Goal: Task Accomplishment & Management: Complete application form

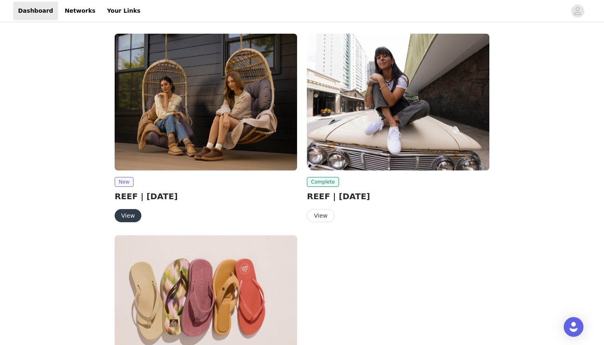
scroll to position [7, 0]
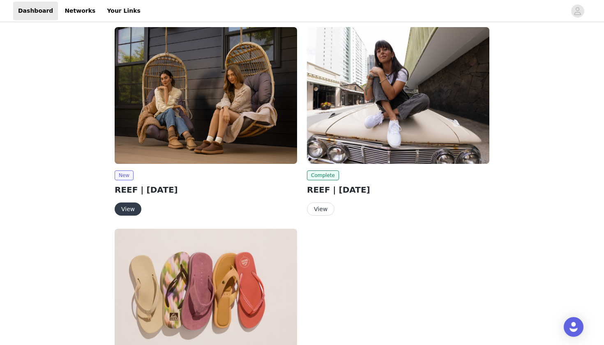
click at [131, 208] on button "View" at bounding box center [128, 208] width 27 height 13
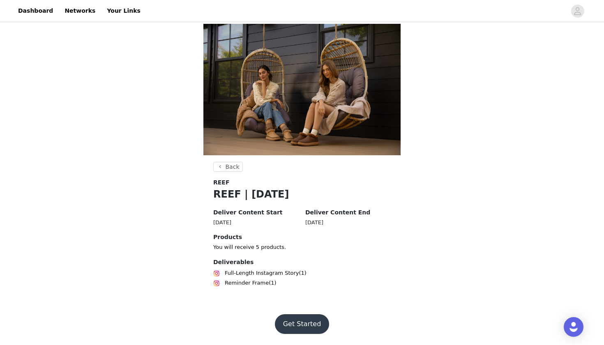
click at [304, 318] on button "Get Started" at bounding box center [302, 324] width 55 height 20
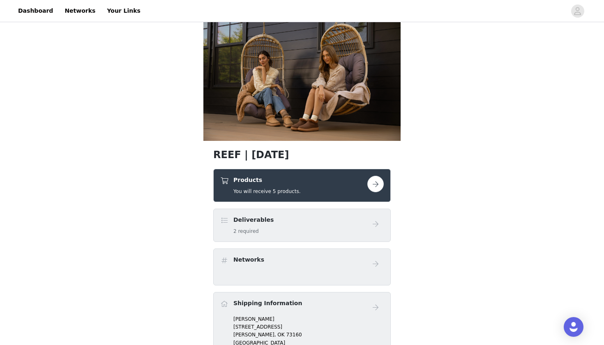
scroll to position [19, 0]
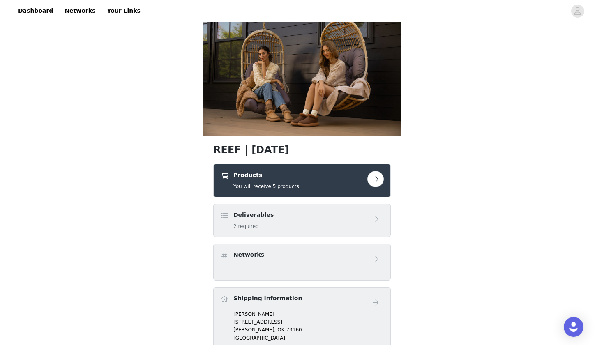
click at [375, 180] on button "button" at bounding box center [375, 179] width 16 height 16
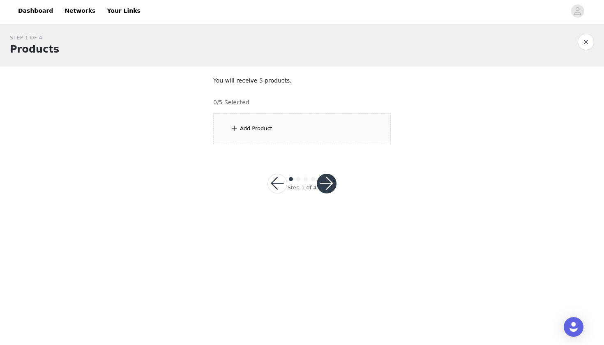
click at [236, 128] on span at bounding box center [234, 128] width 8 height 10
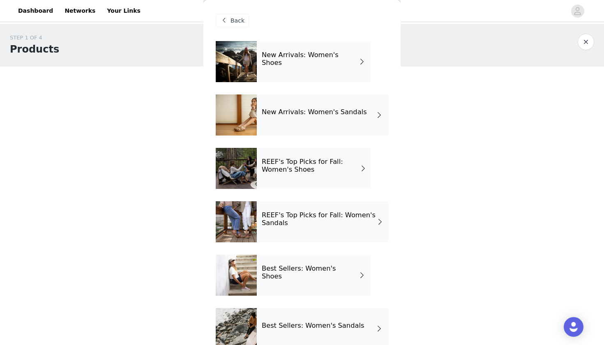
click at [360, 60] on span at bounding box center [362, 62] width 8 height 10
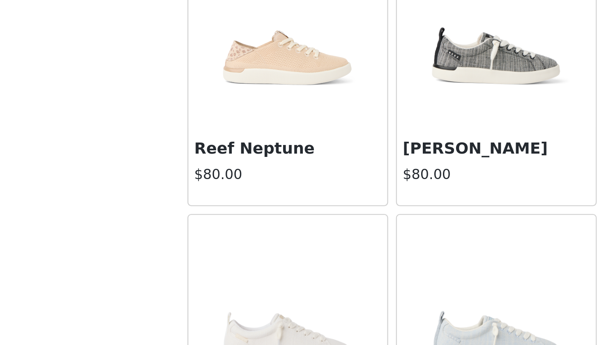
click at [217, 43] on img at bounding box center [258, 82] width 82 height 82
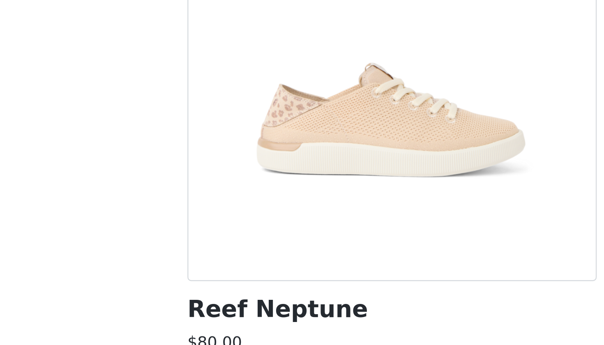
scroll to position [37, 0]
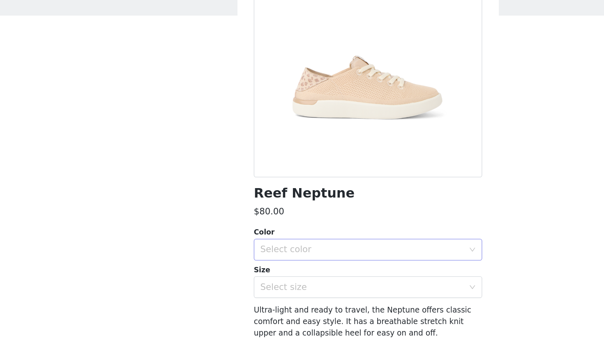
click at [379, 242] on icon "icon: down" at bounding box center [381, 243] width 4 height 3
click at [349, 255] on li "[PERSON_NAME]" at bounding box center [302, 261] width 172 height 13
click at [348, 268] on div "Select size" at bounding box center [298, 272] width 154 height 8
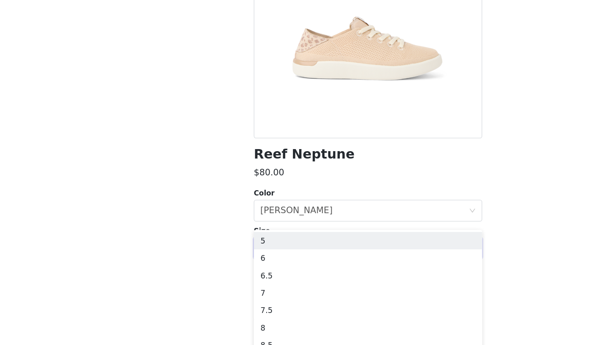
scroll to position [25, 0]
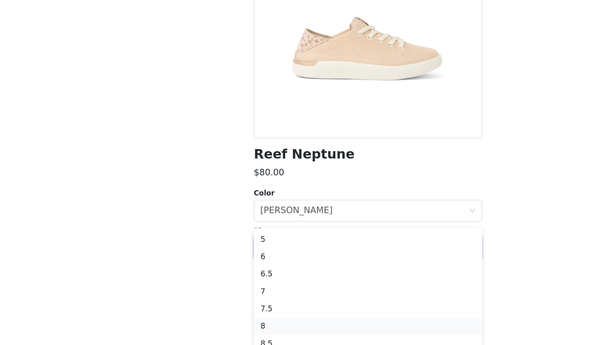
click at [329, 324] on li "8" at bounding box center [302, 330] width 172 height 13
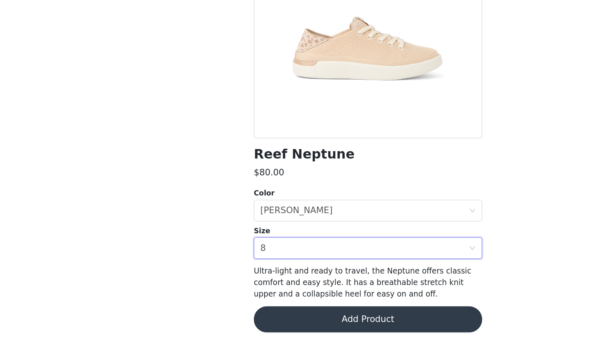
scroll to position [0, 0]
click at [321, 316] on button "Add Product" at bounding box center [302, 326] width 172 height 20
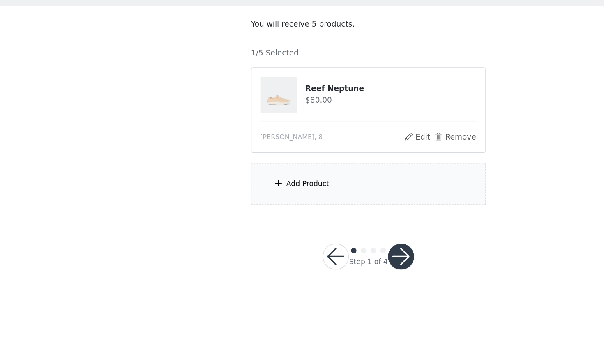
click at [240, 197] on div "Add Product" at bounding box center [256, 201] width 32 height 8
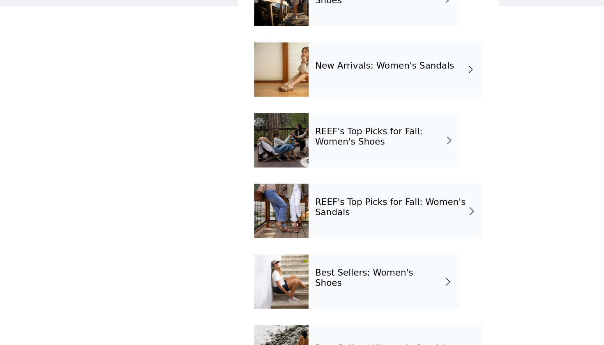
click at [273, 158] on h4 "REEF's Top Picks for Fall: Women's Shoes" at bounding box center [311, 165] width 99 height 15
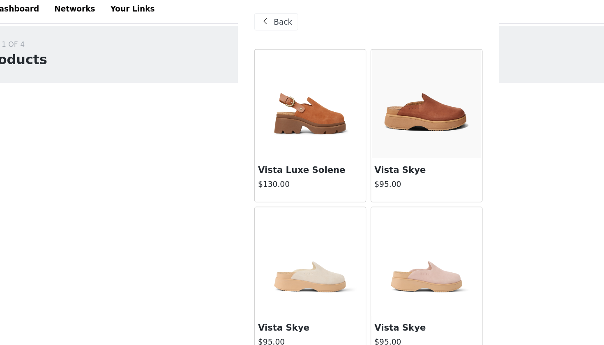
click at [246, 90] on img at bounding box center [258, 82] width 82 height 82
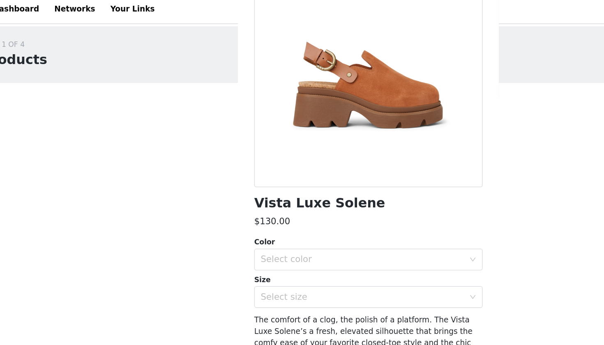
scroll to position [80, 0]
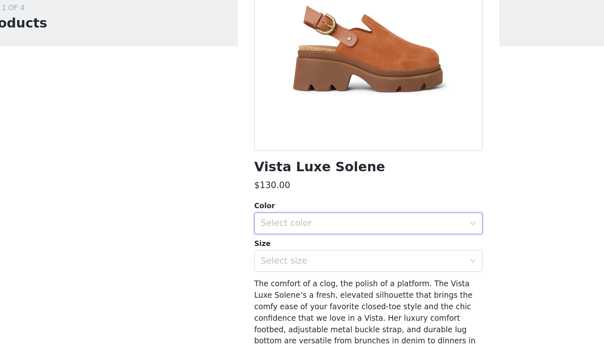
click at [378, 198] on icon "icon: down" at bounding box center [380, 200] width 5 height 5
click at [347, 212] on li "Brown" at bounding box center [302, 218] width 172 height 13
click at [378, 226] on icon "icon: down" at bounding box center [380, 228] width 5 height 5
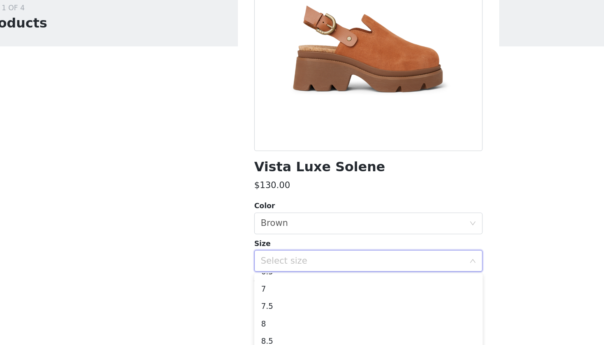
scroll to position [39, 0]
click at [324, 267] on li "8" at bounding box center [302, 273] width 172 height 13
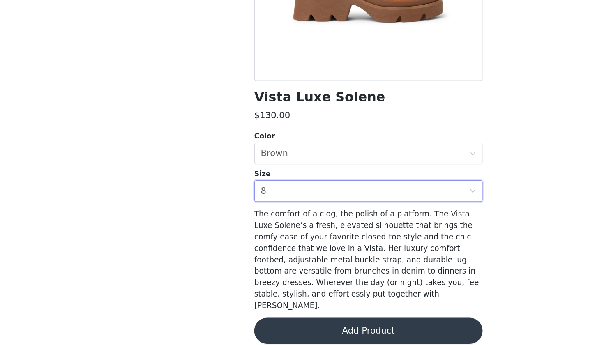
scroll to position [0, 0]
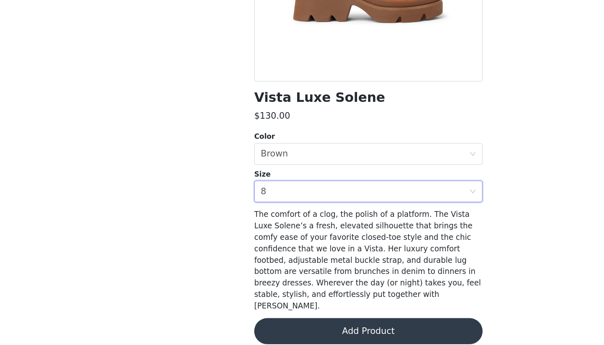
click at [308, 324] on button "Add Product" at bounding box center [302, 334] width 172 height 20
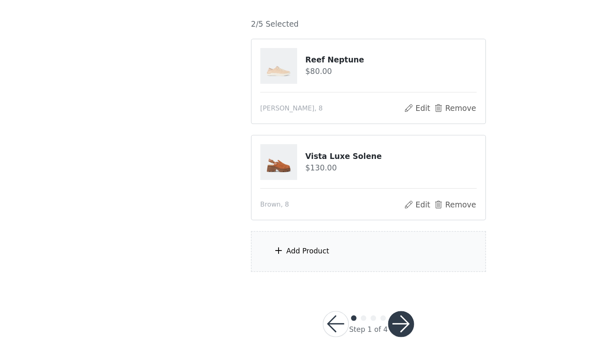
click at [246, 270] on div "Add Product" at bounding box center [256, 274] width 32 height 8
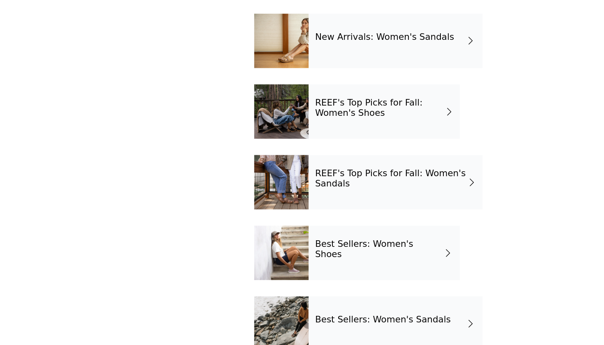
click at [278, 158] on h4 "REEF's Top Picks for Fall: Women's Shoes" at bounding box center [311, 165] width 99 height 15
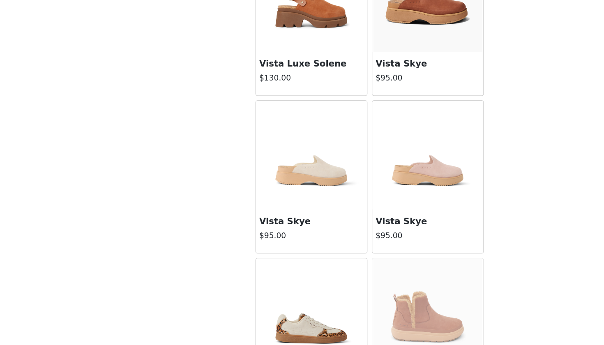
click at [324, 41] on img at bounding box center [346, 82] width 82 height 82
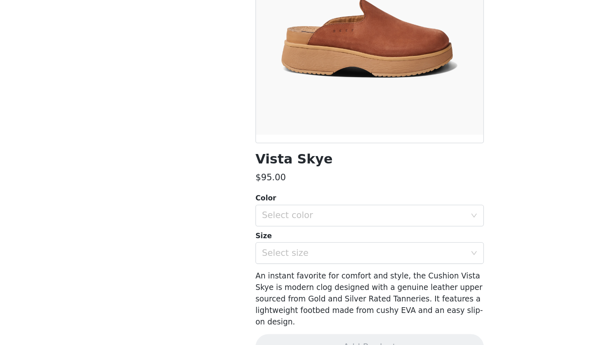
scroll to position [41, 0]
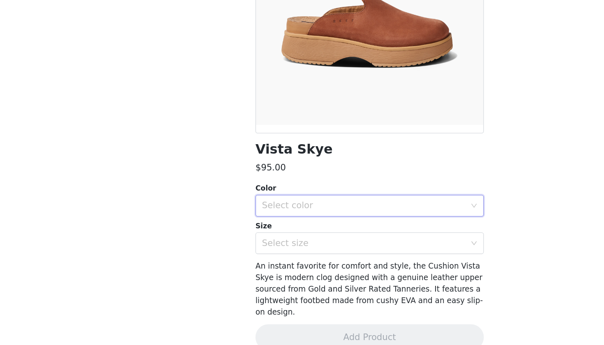
click at [355, 232] on div "Select color" at bounding box center [302, 240] width 172 height 16
click at [352, 251] on li "Caramel" at bounding box center [302, 257] width 172 height 13
click at [356, 260] on div "Select size" at bounding box center [302, 268] width 172 height 16
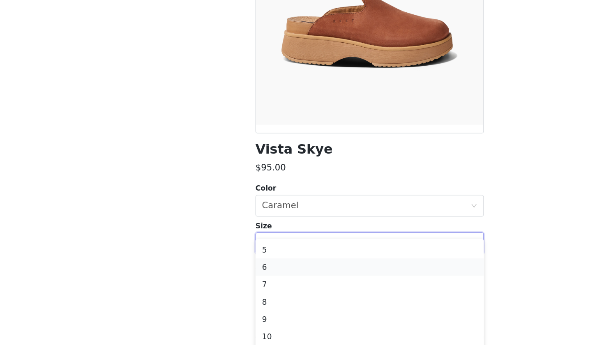
scroll to position [28, 0]
click at [328, 304] on li "8" at bounding box center [302, 310] width 172 height 13
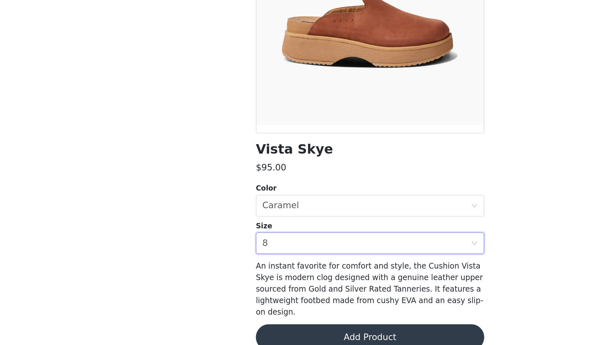
scroll to position [13, 0]
click at [316, 329] on button "Add Product" at bounding box center [302, 339] width 172 height 20
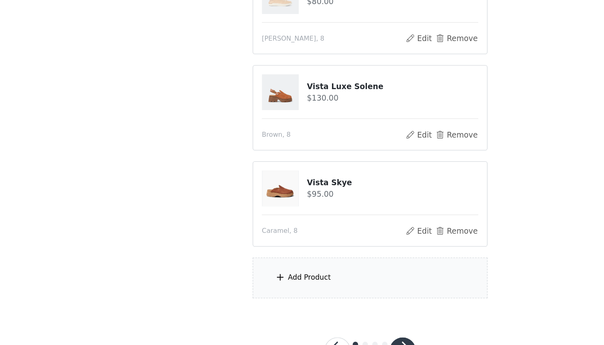
scroll to position [55, 0]
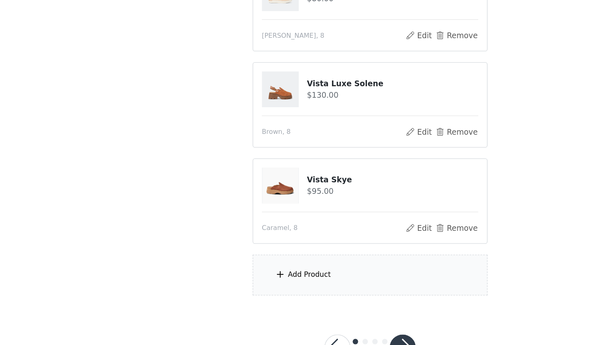
click at [246, 288] on div "Add Product" at bounding box center [256, 292] width 32 height 8
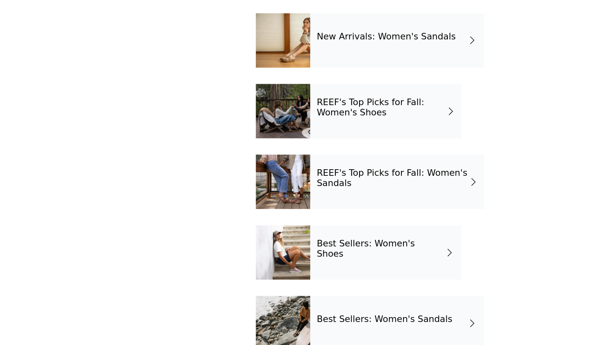
click at [292, 158] on h4 "REEF's Top Picks for Fall: Women's Shoes" at bounding box center [311, 165] width 99 height 15
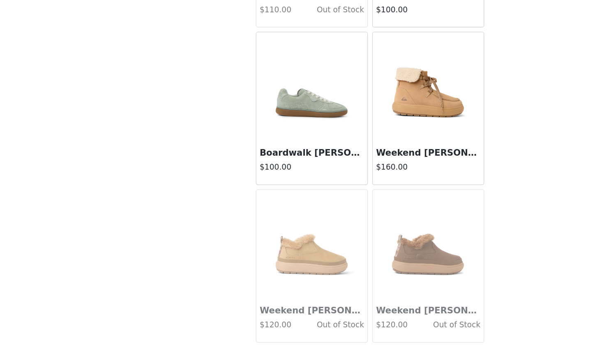
scroll to position [86, 0]
click at [311, 109] on img at bounding box center [346, 150] width 82 height 82
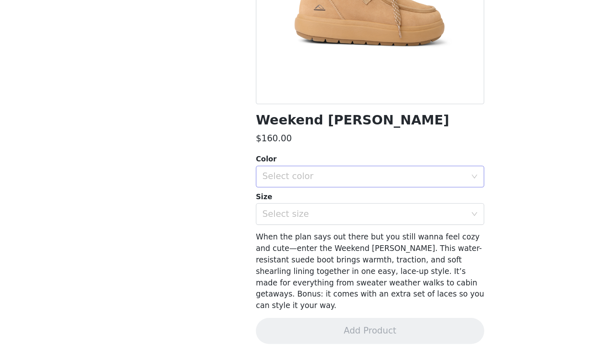
click at [299, 214] on div "Select color" at bounding box center [298, 218] width 154 height 8
click at [297, 229] on li "Tan" at bounding box center [302, 235] width 172 height 13
click at [299, 238] on div "Select size" at bounding box center [299, 246] width 157 height 16
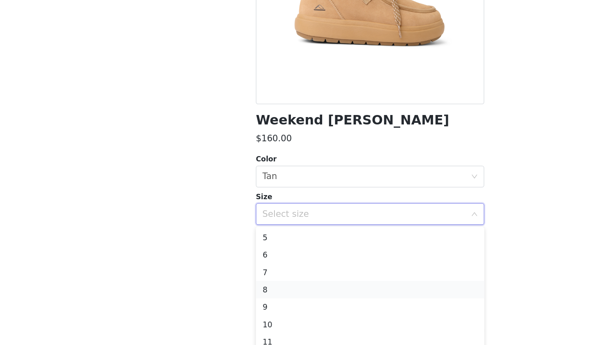
click at [282, 297] on li "8" at bounding box center [302, 303] width 172 height 13
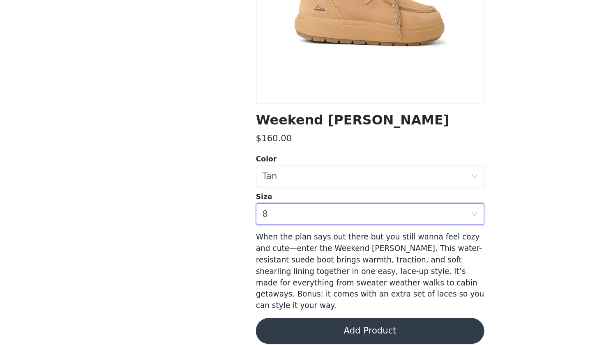
click at [280, 324] on button "Add Product" at bounding box center [302, 334] width 172 height 20
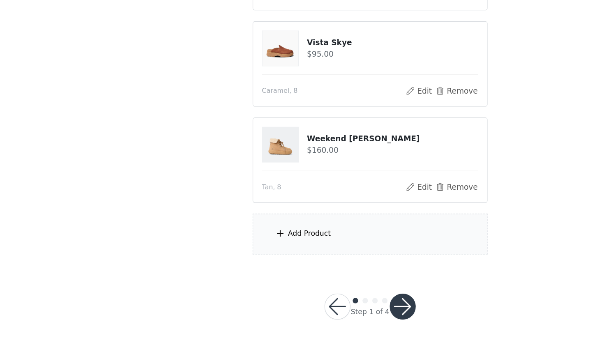
scroll to position [159, 0]
click at [241, 246] on div "Add Product" at bounding box center [301, 261] width 177 height 31
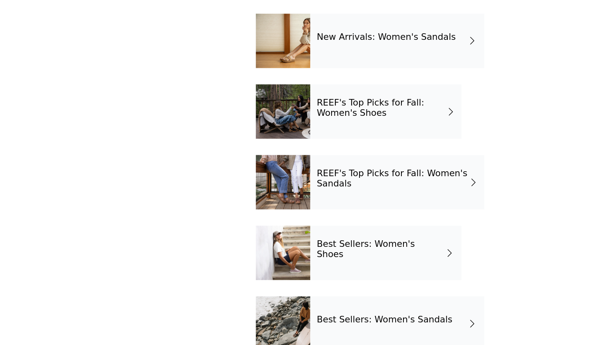
click at [306, 212] on h4 "REEF's Top Picks for Fall: Women's Sandals" at bounding box center [319, 219] width 115 height 15
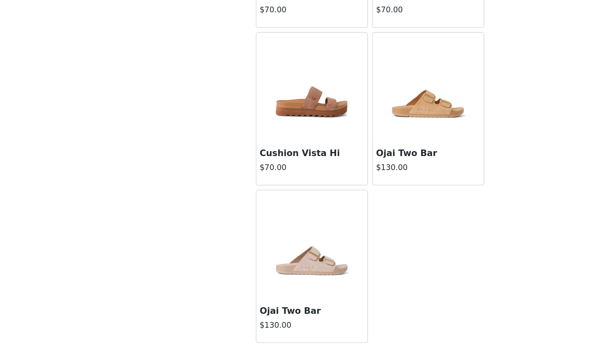
scroll to position [137, 0]
click at [324, 109] on img at bounding box center [346, 150] width 82 height 82
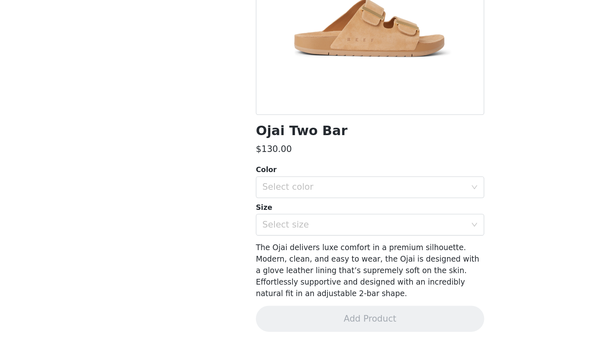
scroll to position [54, 0]
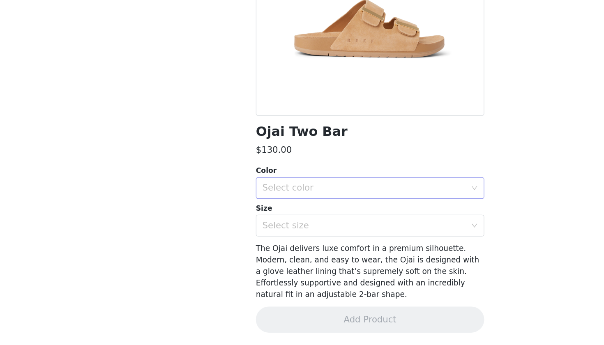
click at [331, 222] on div "Select color" at bounding box center [298, 226] width 154 height 8
click at [329, 238] on li "Tan" at bounding box center [302, 244] width 172 height 13
click at [334, 247] on div "Select size" at bounding box center [299, 255] width 157 height 16
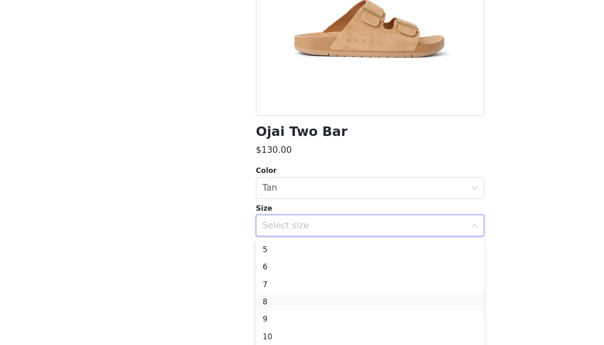
click at [299, 306] on li "8" at bounding box center [302, 312] width 172 height 13
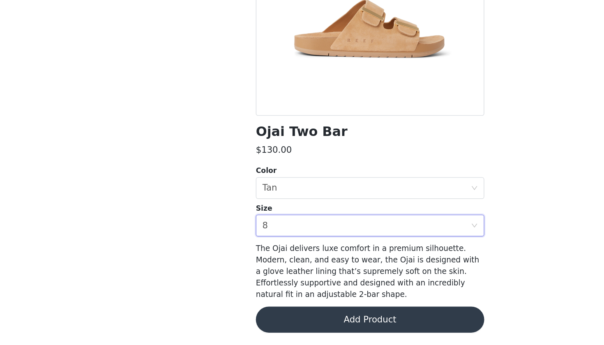
click at [305, 316] on button "Add Product" at bounding box center [302, 326] width 172 height 20
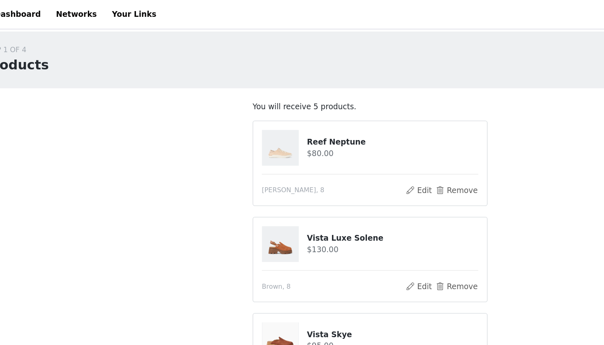
scroll to position [0, 0]
click at [328, 141] on button "Edit" at bounding box center [338, 144] width 21 height 10
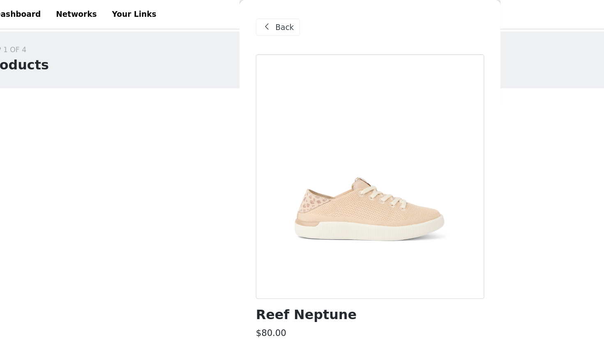
click at [230, 23] on span "Back" at bounding box center [237, 20] width 14 height 9
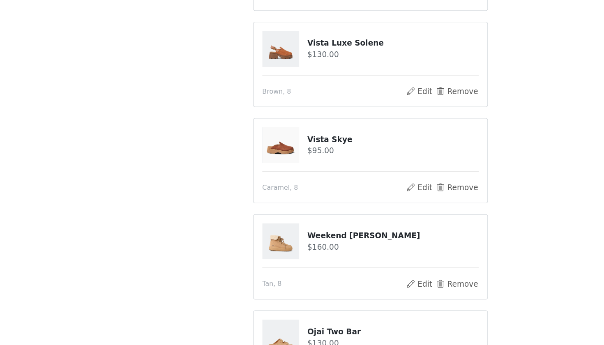
scroll to position [64, 0]
click at [328, 221] on button "Edit" at bounding box center [338, 226] width 21 height 10
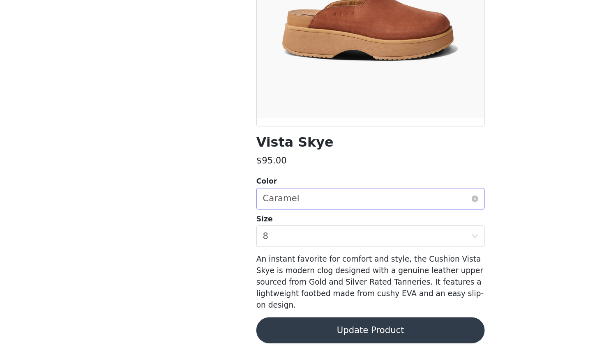
scroll to position [46, 0]
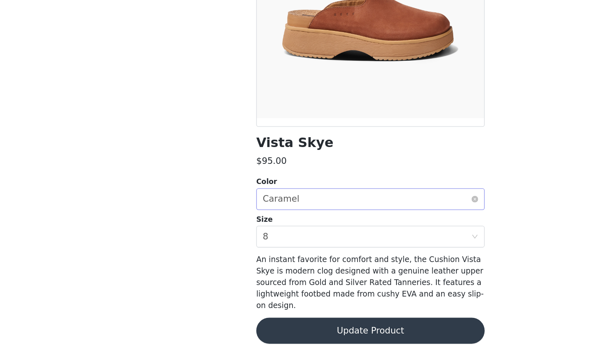
click at [323, 227] on div "Select color Caramel" at bounding box center [299, 235] width 157 height 16
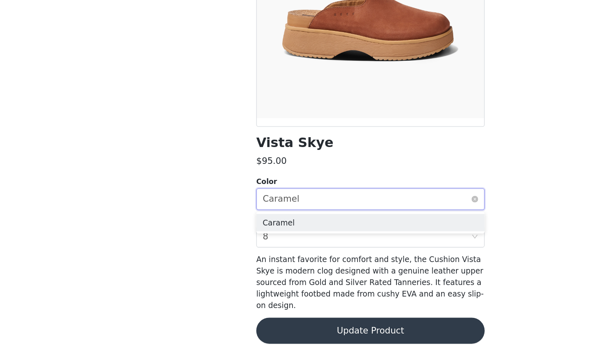
click at [323, 227] on div "Select color Caramel" at bounding box center [299, 235] width 157 height 16
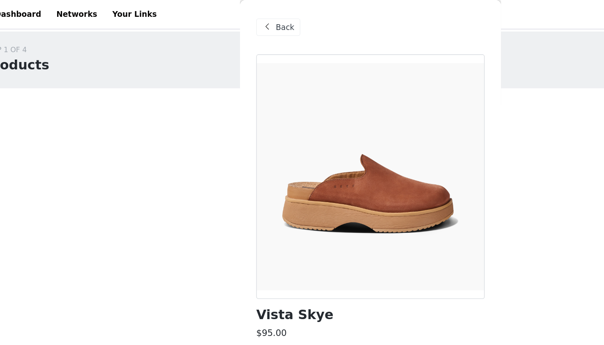
scroll to position [0, 0]
click at [230, 20] on span "Back" at bounding box center [237, 20] width 14 height 9
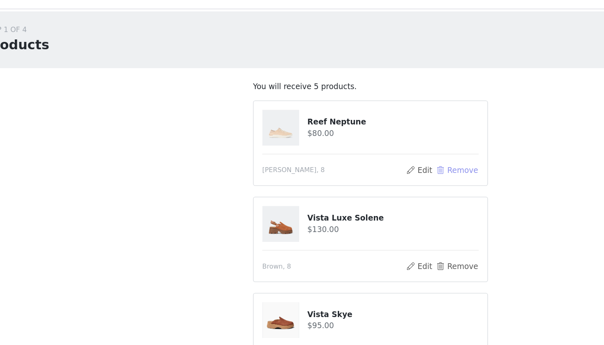
click at [351, 139] on button "Remove" at bounding box center [367, 144] width 33 height 10
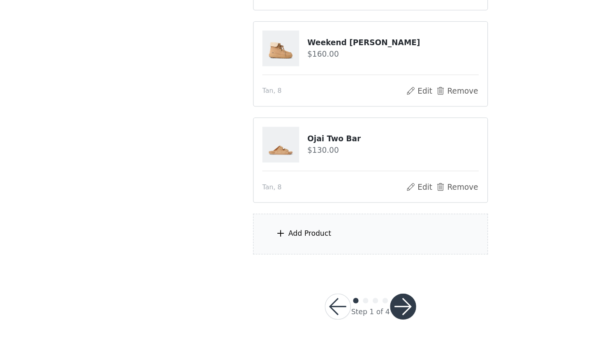
scroll to position [159, 0]
click at [244, 257] on div "Add Product" at bounding box center [256, 261] width 32 height 8
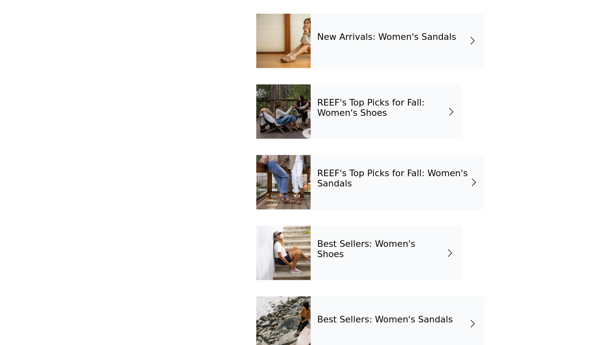
click at [288, 265] on h4 "Best Sellers: Women's Shoes" at bounding box center [310, 272] width 96 height 15
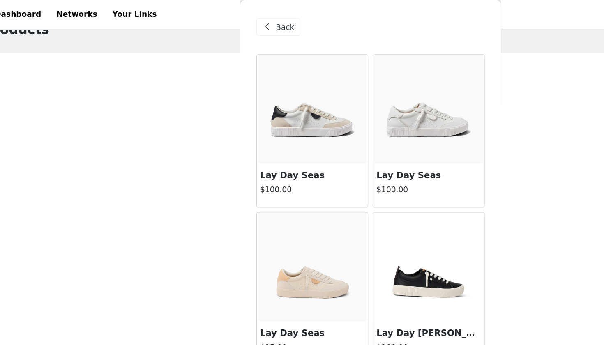
scroll to position [19, 0]
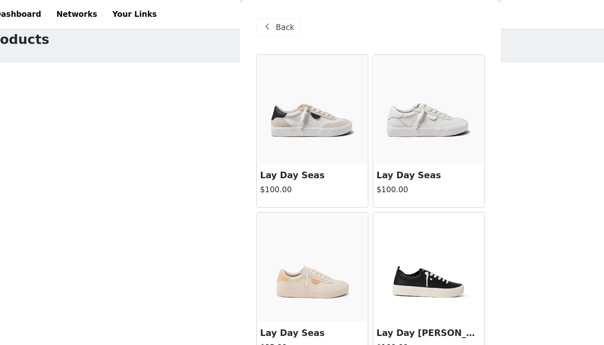
click at [230, 18] on span "Back" at bounding box center [237, 20] width 14 height 9
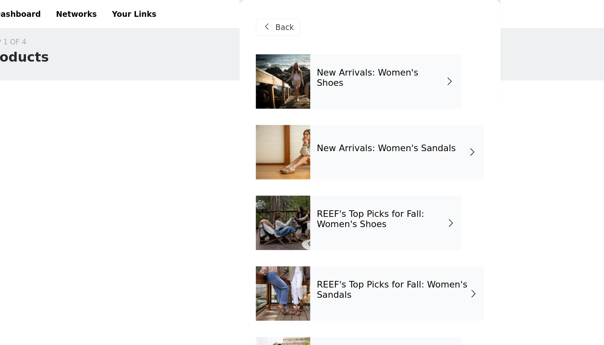
scroll to position [3, 0]
click at [291, 62] on h4 "New Arrivals: Women's Shoes" at bounding box center [310, 58] width 97 height 15
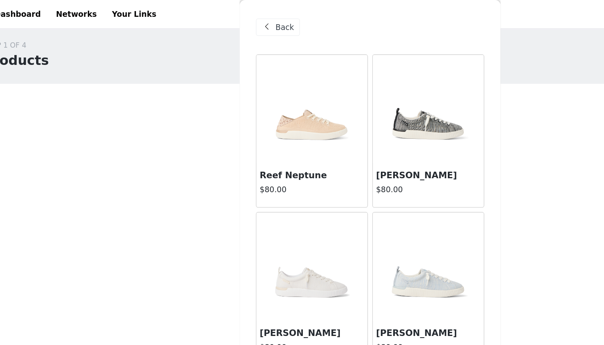
click at [244, 97] on img at bounding box center [258, 82] width 82 height 82
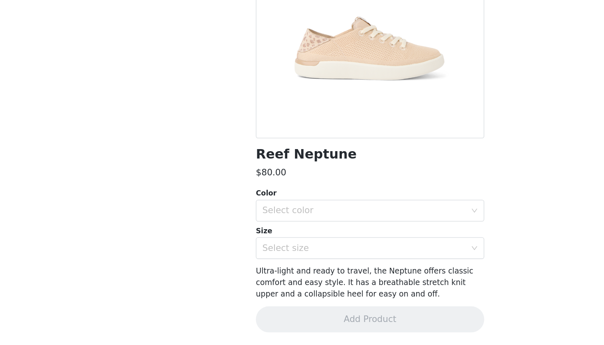
scroll to position [83, 0]
click at [292, 239] on div "Select color" at bounding box center [298, 243] width 154 height 8
click at [290, 255] on li "[PERSON_NAME]" at bounding box center [302, 261] width 172 height 13
click at [291, 268] on div "Select size" at bounding box center [298, 272] width 154 height 8
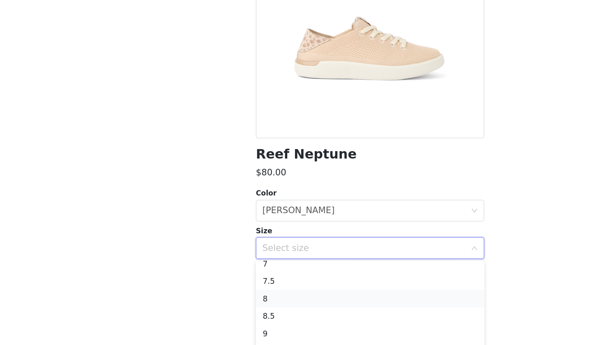
scroll to position [45, 0]
click at [279, 303] on li "8" at bounding box center [302, 309] width 172 height 13
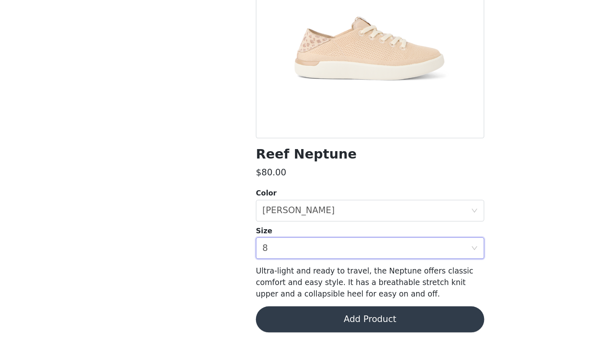
click at [286, 316] on button "Add Product" at bounding box center [302, 326] width 172 height 20
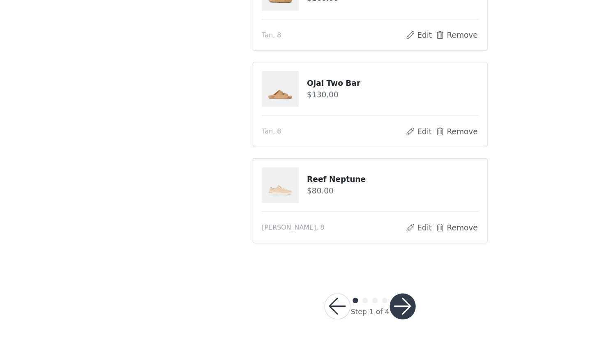
scroll to position [178, 0]
click at [317, 306] on button "button" at bounding box center [327, 316] width 20 height 20
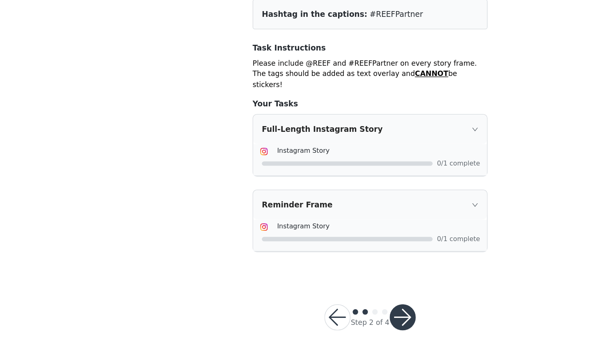
scroll to position [5, 0]
click at [317, 314] on button "button" at bounding box center [327, 324] width 20 height 20
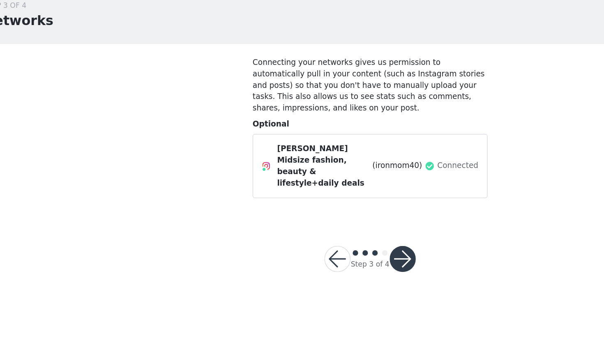
click at [317, 219] on button "button" at bounding box center [327, 229] width 20 height 20
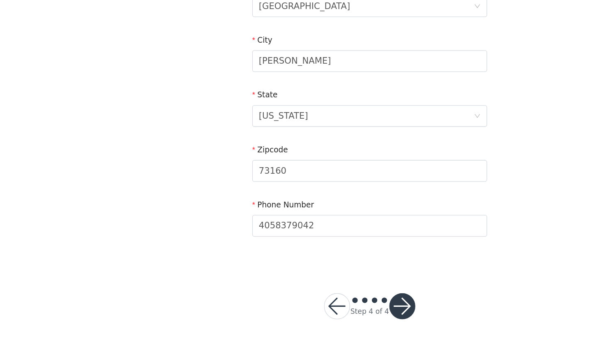
scroll to position [223, 0]
click at [317, 306] on button "button" at bounding box center [327, 316] width 20 height 20
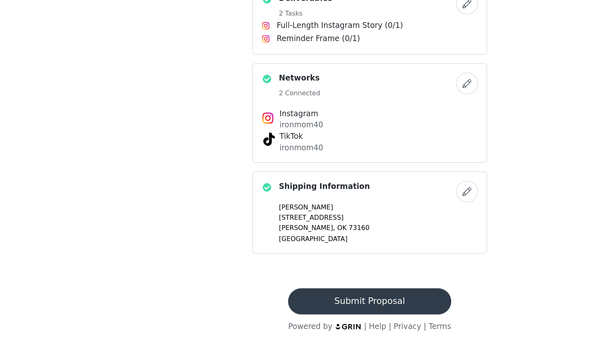
click at [305, 302] on button "Submit Proposal" at bounding box center [301, 312] width 123 height 20
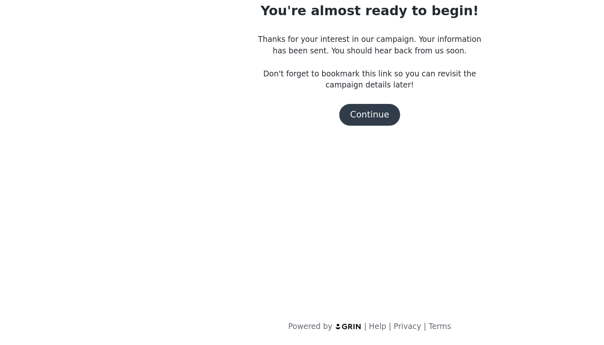
click at [287, 163] on button "Continue" at bounding box center [302, 171] width 46 height 16
